Goal: Task Accomplishment & Management: Use online tool/utility

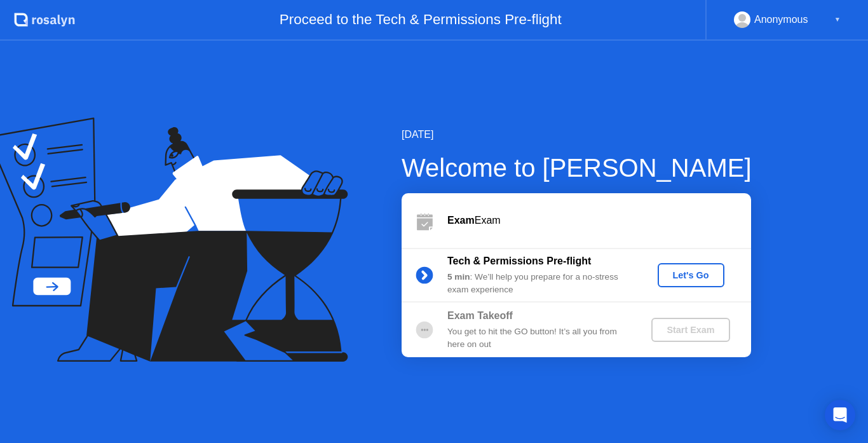
click at [677, 275] on div "Let's Go" at bounding box center [691, 275] width 57 height 10
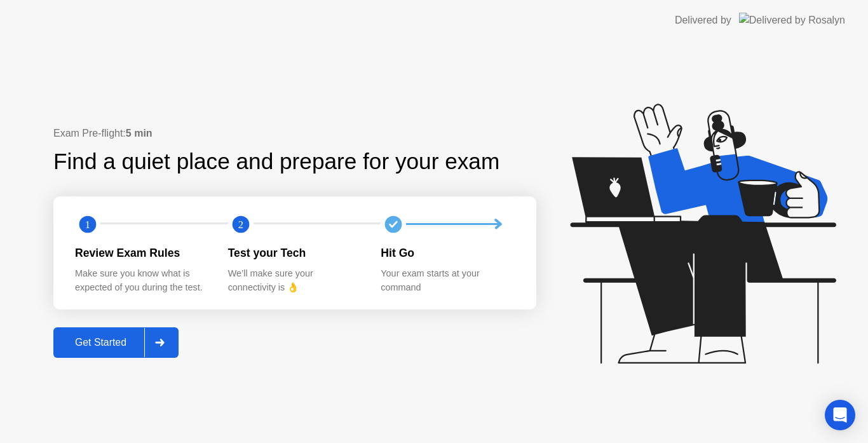
click at [102, 337] on div "Get Started" at bounding box center [100, 342] width 87 height 11
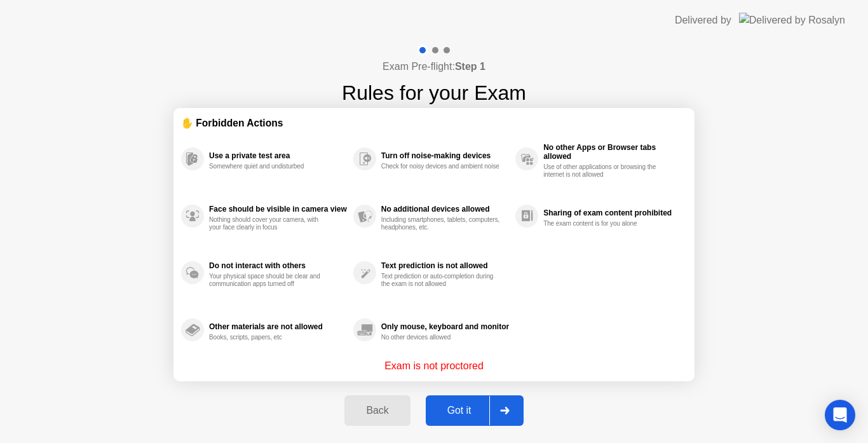
click at [449, 409] on div "Got it" at bounding box center [460, 410] width 60 height 11
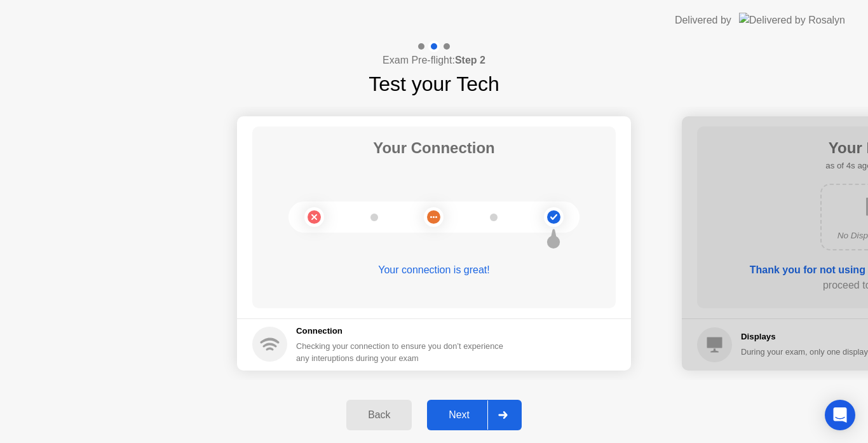
click at [449, 409] on div "Next" at bounding box center [459, 414] width 57 height 11
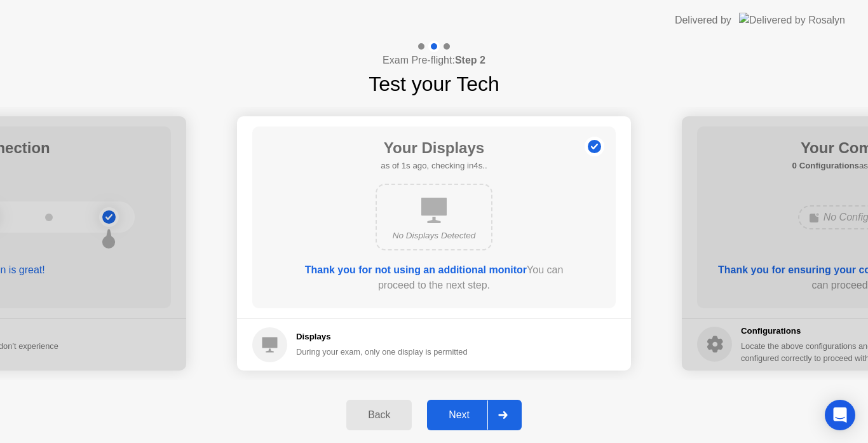
click at [449, 409] on div "Next" at bounding box center [459, 414] width 57 height 11
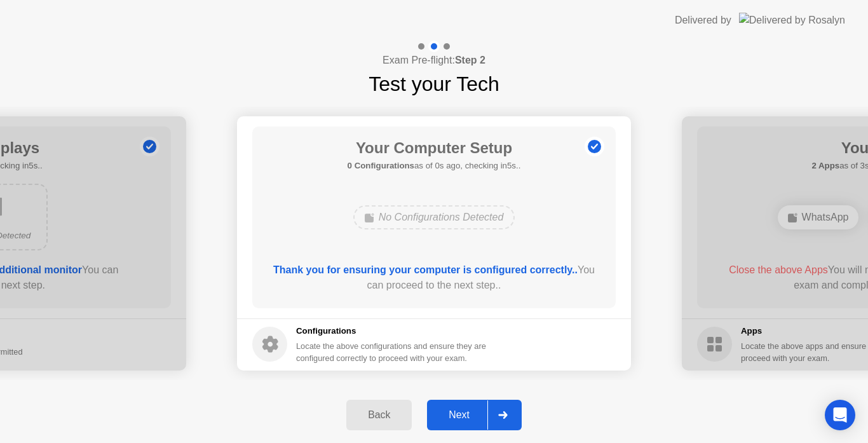
click at [449, 409] on div "Next" at bounding box center [459, 414] width 57 height 11
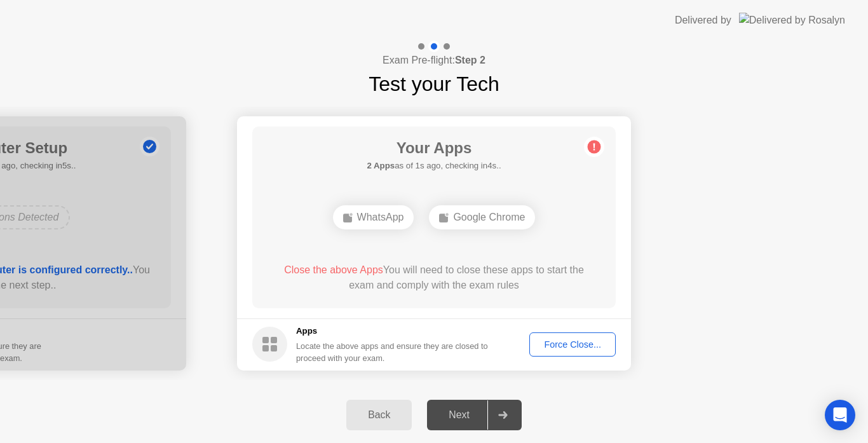
click at [582, 353] on button "Force Close..." at bounding box center [572, 344] width 86 height 24
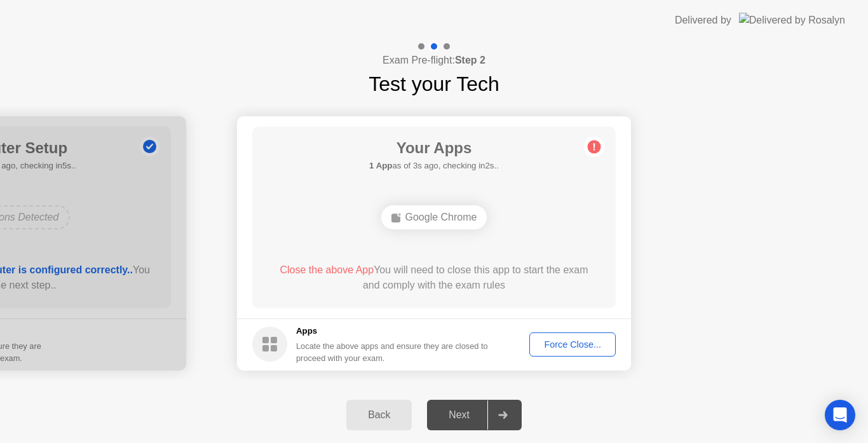
click at [554, 337] on button "Force Close..." at bounding box center [572, 344] width 86 height 24
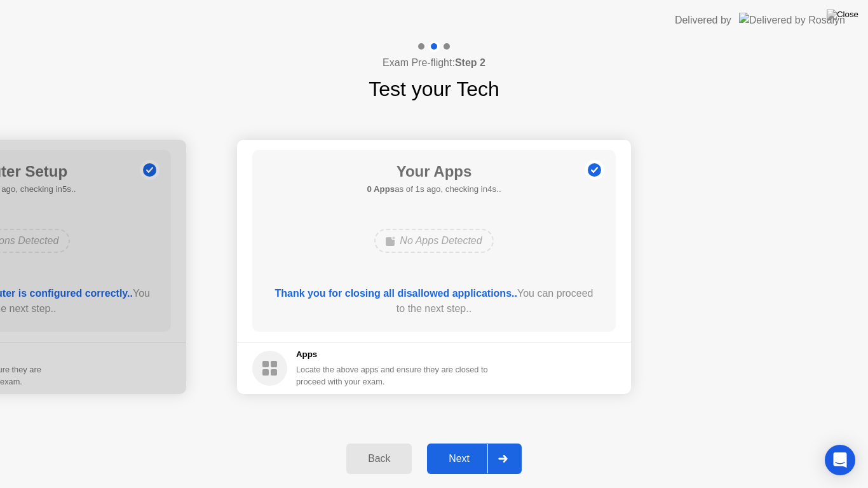
click at [469, 442] on div "Next" at bounding box center [459, 458] width 57 height 11
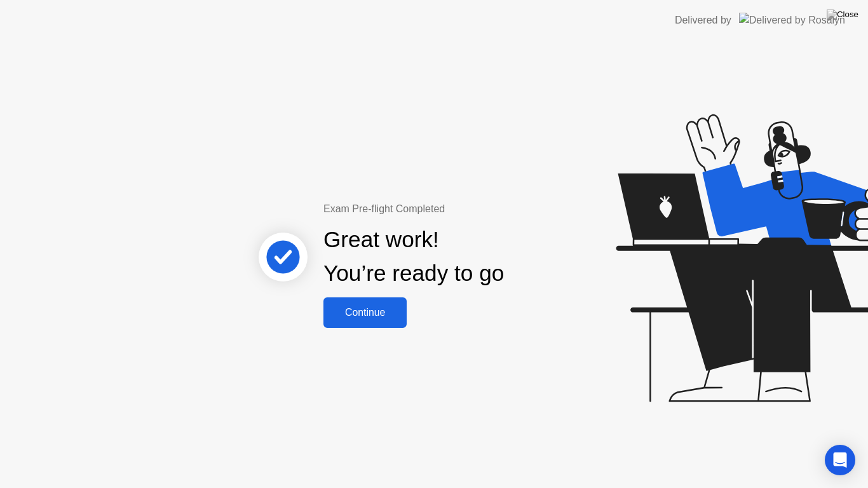
click at [385, 308] on div "Continue" at bounding box center [365, 312] width 76 height 11
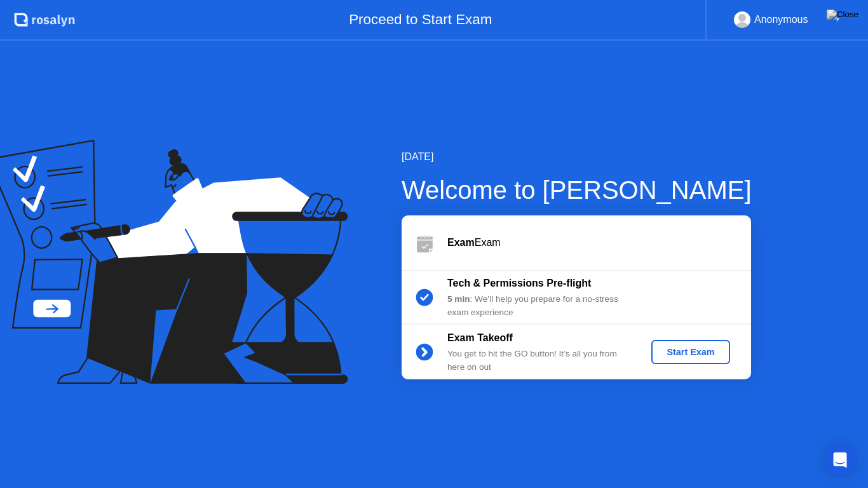
click at [682, 362] on button "Start Exam" at bounding box center [690, 352] width 78 height 24
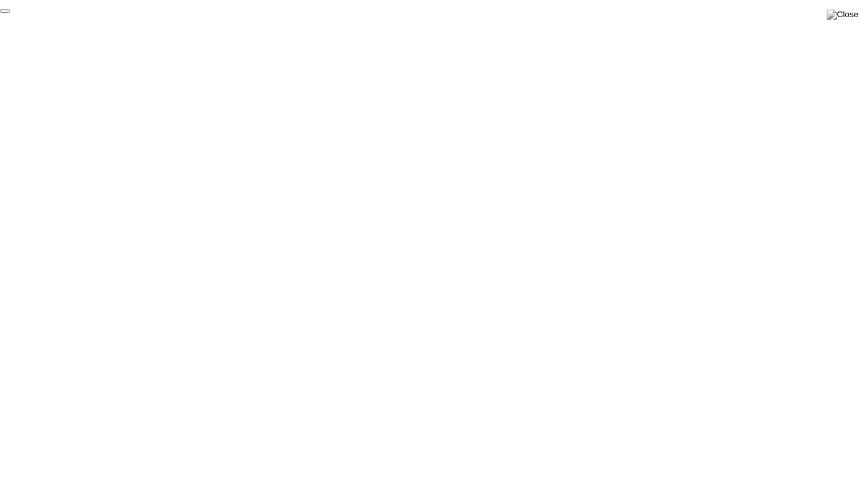
click div "End Proctoring Session"
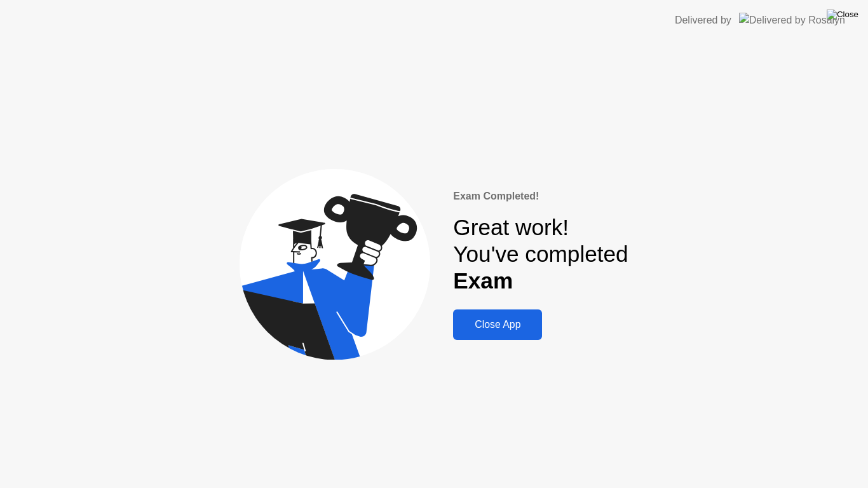
click at [843, 11] on img at bounding box center [843, 15] width 32 height 10
